Goal: Check status

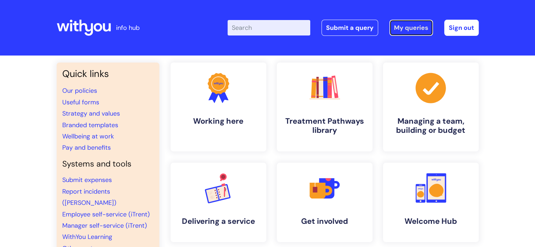
click at [406, 24] on link "My queries" at bounding box center [411, 28] width 44 height 16
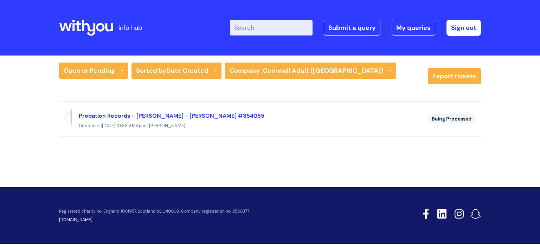
click at [84, 29] on icon at bounding box center [86, 27] width 54 height 17
